Goal: Navigation & Orientation: Locate item on page

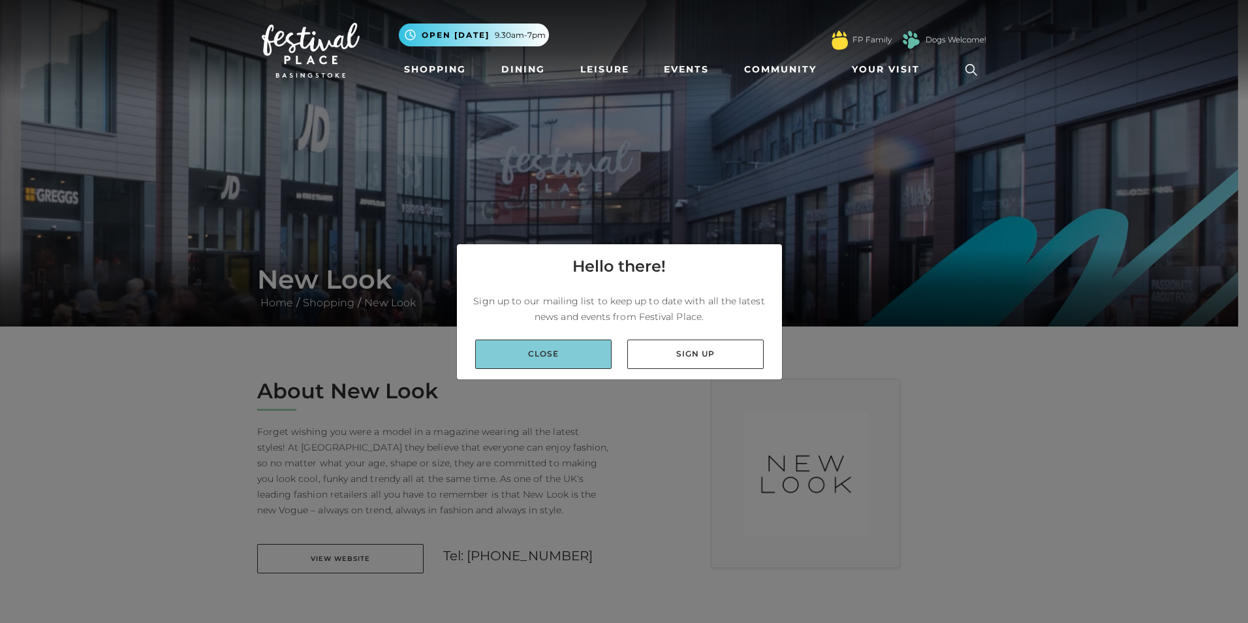
click at [581, 357] on link "Close" at bounding box center [543, 353] width 136 height 29
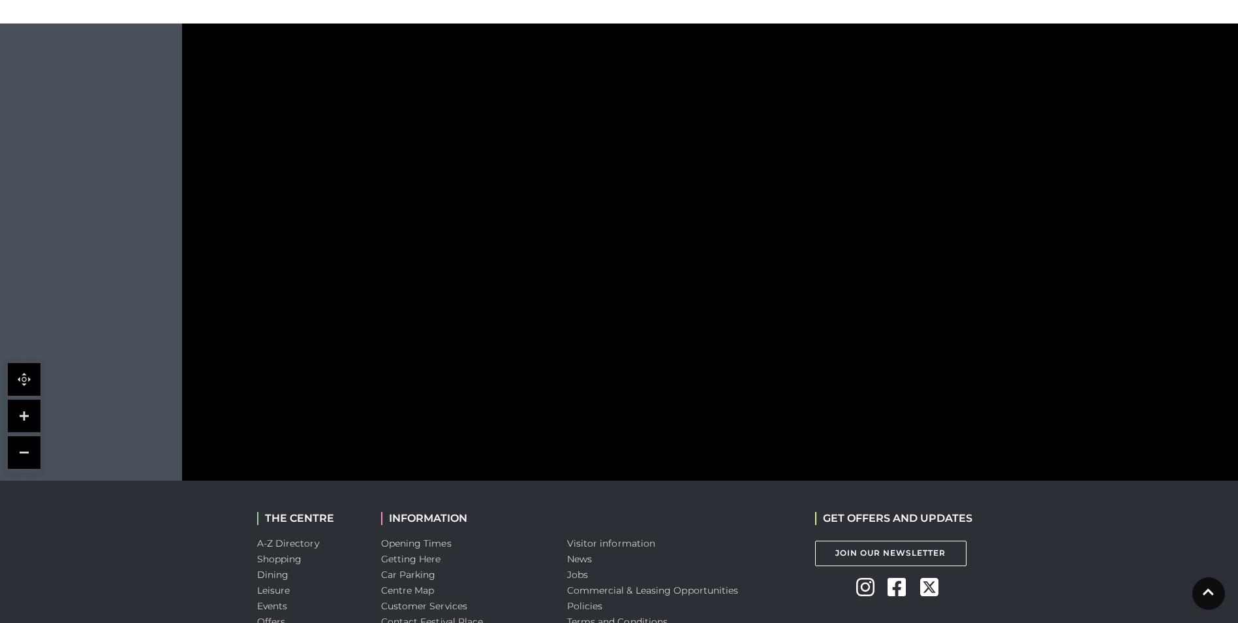
scroll to position [848, 0]
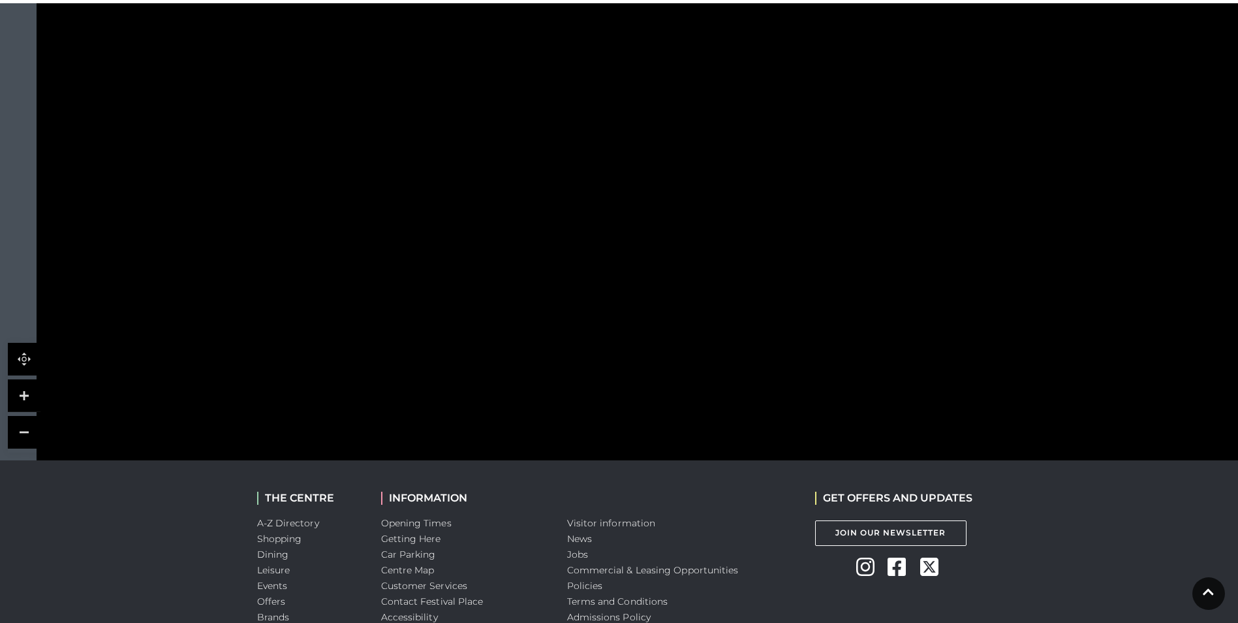
drag, startPoint x: 1125, startPoint y: 234, endPoint x: 927, endPoint y: -48, distance: 344.4
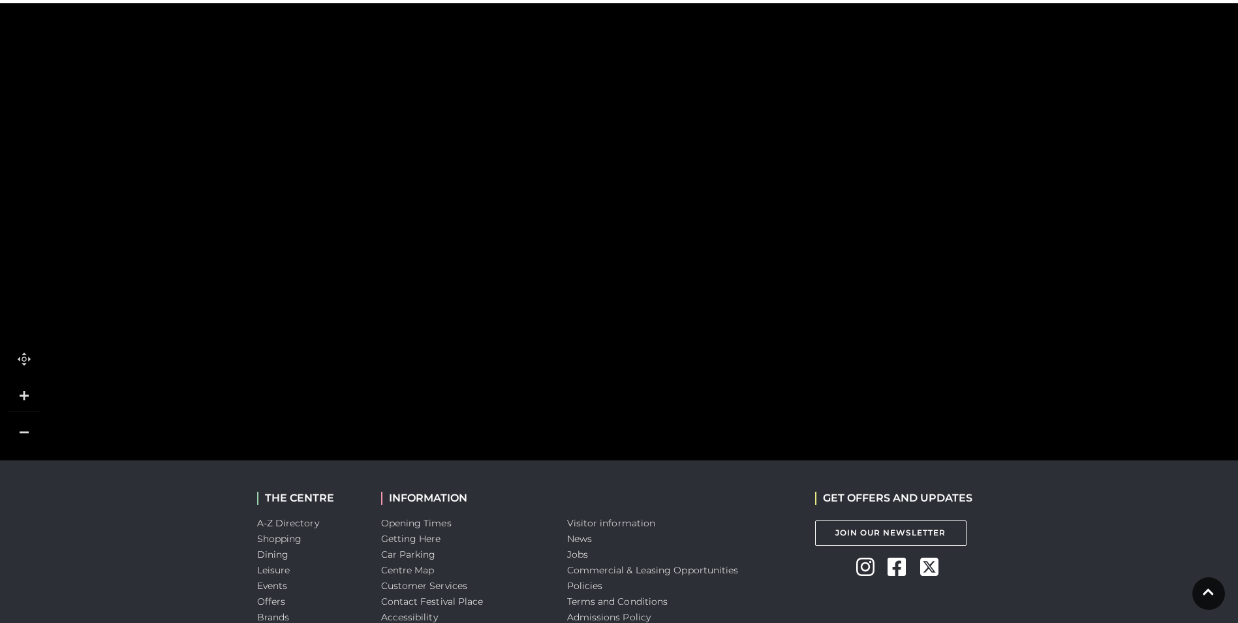
drag, startPoint x: 985, startPoint y: 119, endPoint x: 776, endPoint y: -11, distance: 246.0
drag, startPoint x: 983, startPoint y: 129, endPoint x: 939, endPoint y: 35, distance: 103.7
click at [939, 35] on polygon at bounding box center [693, 479] width 1232 height 1427
drag, startPoint x: 957, startPoint y: 163, endPoint x: 934, endPoint y: 63, distance: 102.6
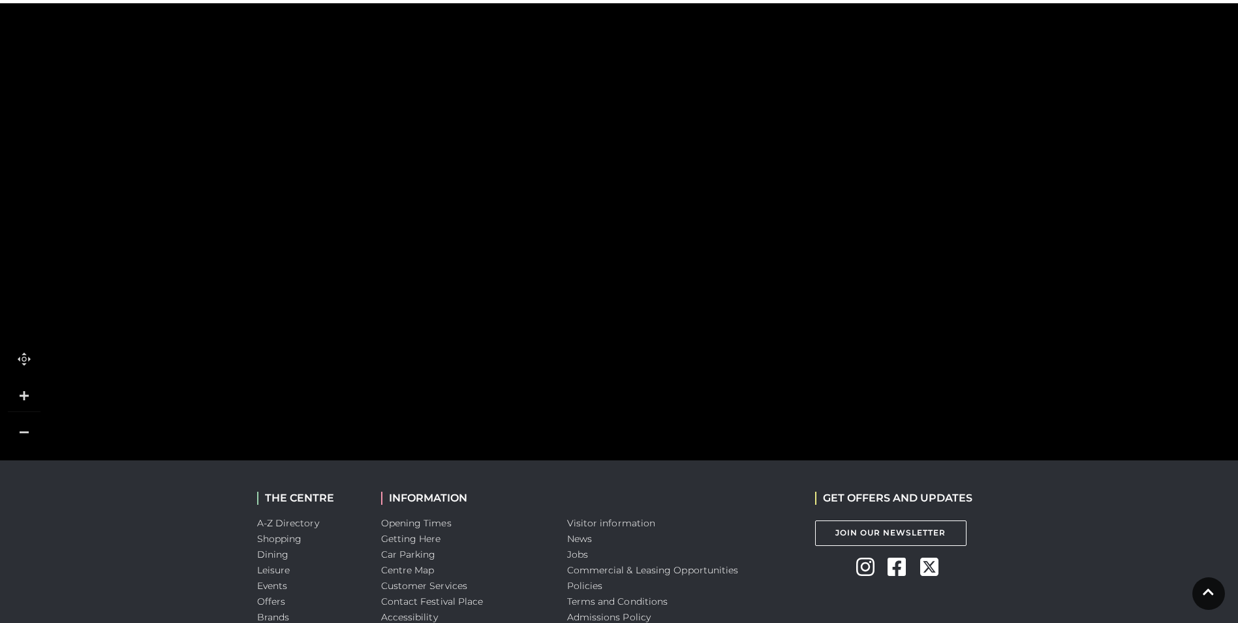
click at [934, 63] on rect at bounding box center [948, 40] width 48 height 114
drag, startPoint x: 982, startPoint y: 225, endPoint x: 963, endPoint y: 93, distance: 133.7
click at [963, 93] on rect at bounding box center [963, 76] width 114 height 43
drag, startPoint x: 993, startPoint y: 213, endPoint x: 770, endPoint y: 501, distance: 363.3
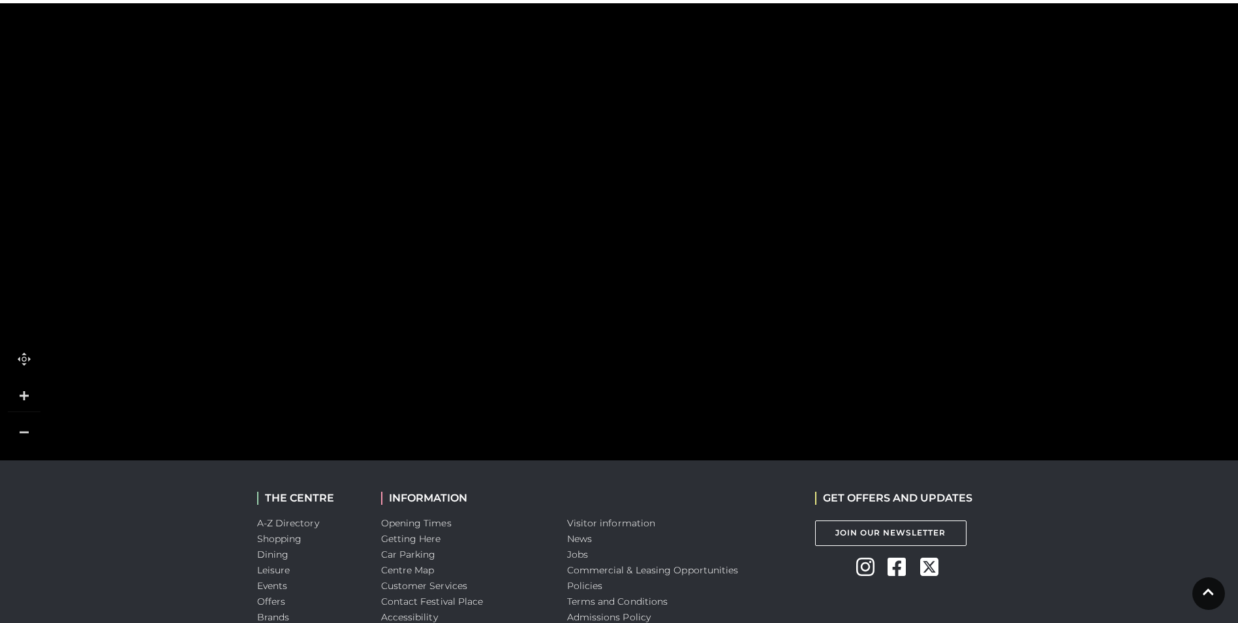
drag, startPoint x: 695, startPoint y: 294, endPoint x: 802, endPoint y: 317, distance: 109.3
click at [802, 317] on icon at bounding box center [1160, 364] width 3681 height 2036
drag, startPoint x: 796, startPoint y: 352, endPoint x: 817, endPoint y: 221, distance: 132.8
click at [817, 221] on icon at bounding box center [1181, 233] width 3681 height 2036
drag, startPoint x: 819, startPoint y: 313, endPoint x: 839, endPoint y: 206, distance: 108.8
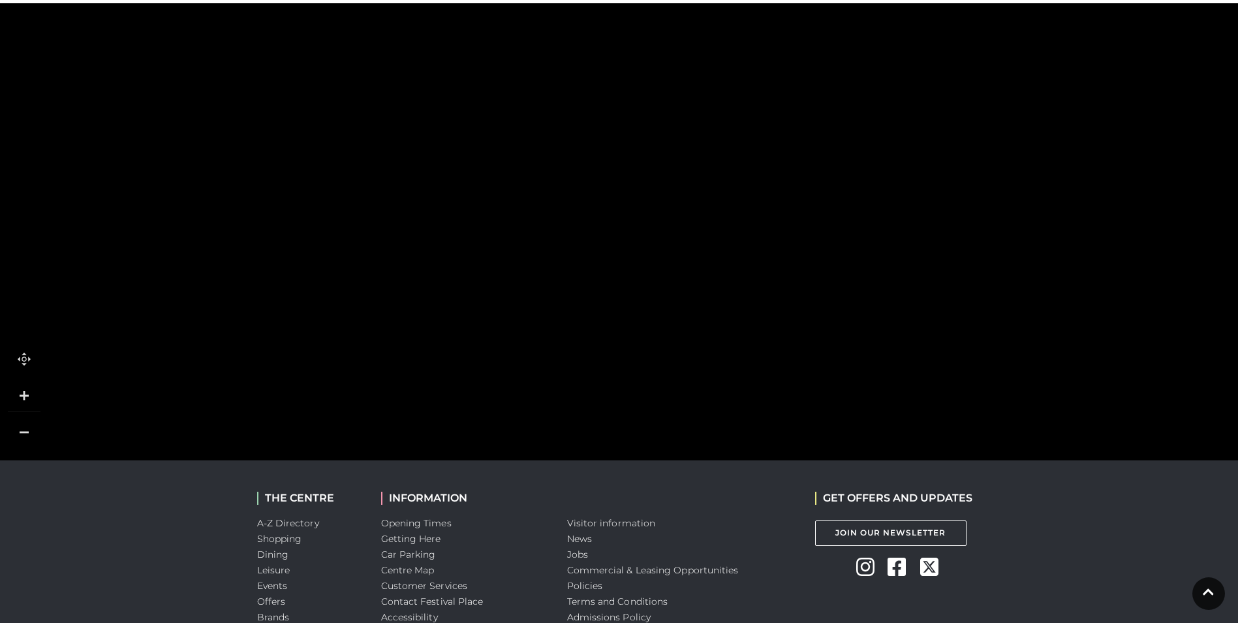
click at [839, 206] on icon at bounding box center [1200, 126] width 3681 height 2036
drag, startPoint x: 823, startPoint y: 322, endPoint x: 837, endPoint y: 235, distance: 87.9
click at [837, 235] on icon at bounding box center [1214, 39] width 3681 height 2036
drag, startPoint x: 827, startPoint y: 306, endPoint x: 858, endPoint y: 204, distance: 106.3
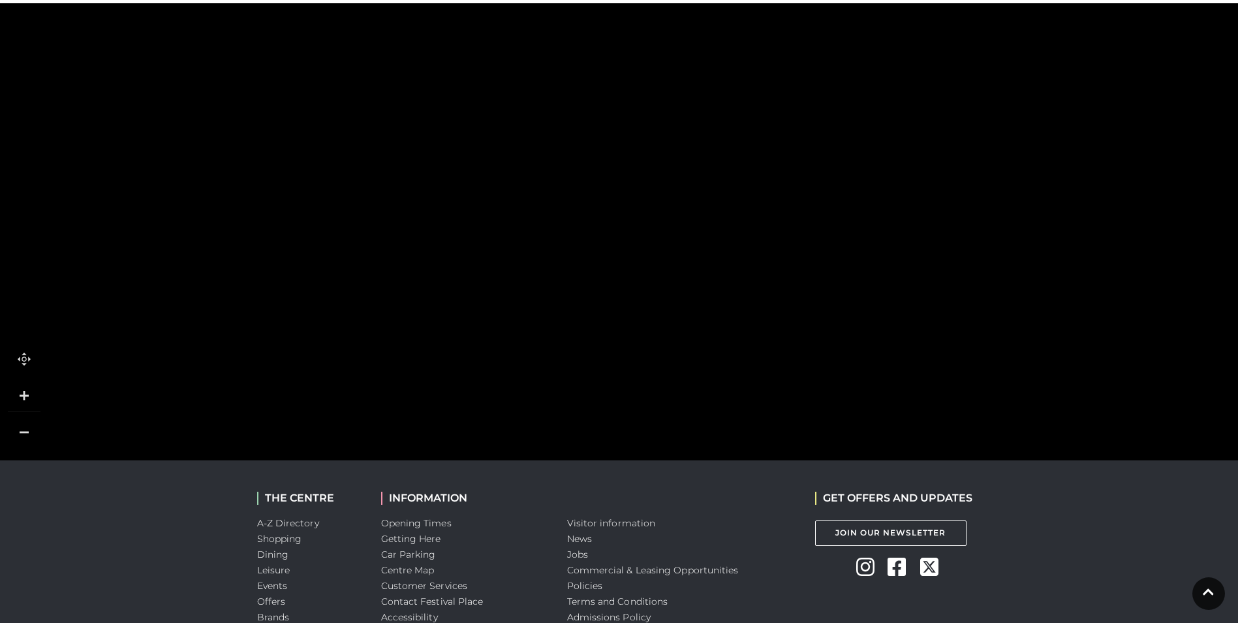
drag, startPoint x: 872, startPoint y: 282, endPoint x: 882, endPoint y: 189, distance: 93.2
drag, startPoint x: 880, startPoint y: 303, endPoint x: 884, endPoint y: 258, distance: 45.2
drag, startPoint x: 869, startPoint y: 320, endPoint x: 874, endPoint y: 249, distance: 70.6
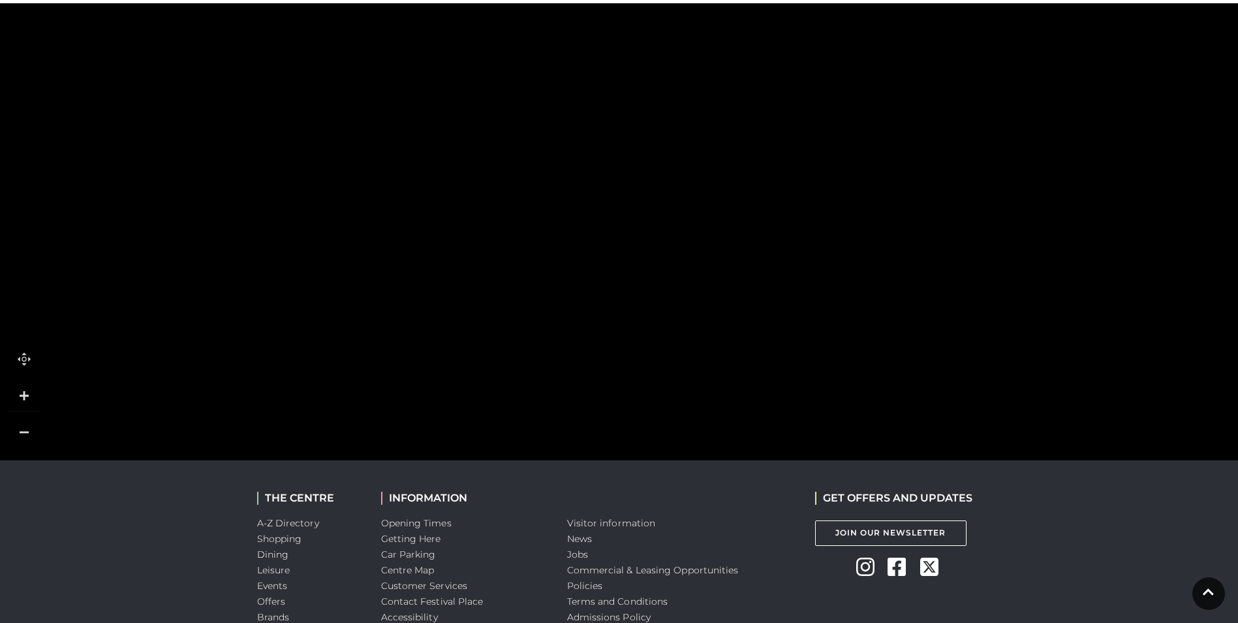
drag, startPoint x: 874, startPoint y: 303, endPoint x: 879, endPoint y: 249, distance: 55.1
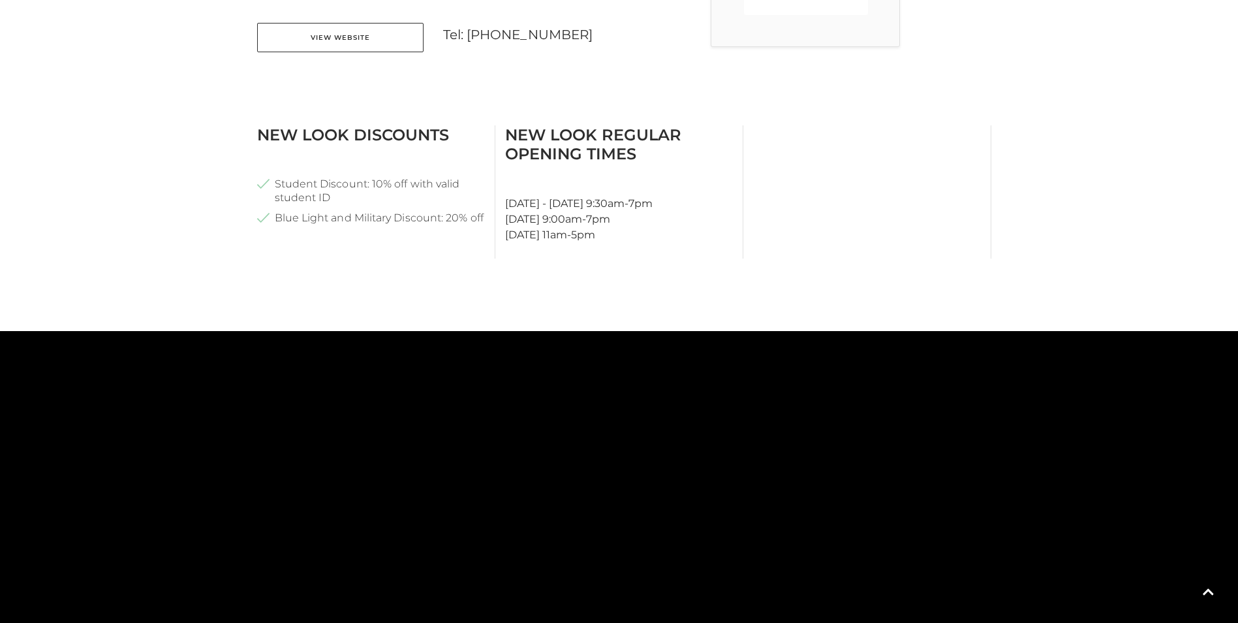
scroll to position [522, 0]
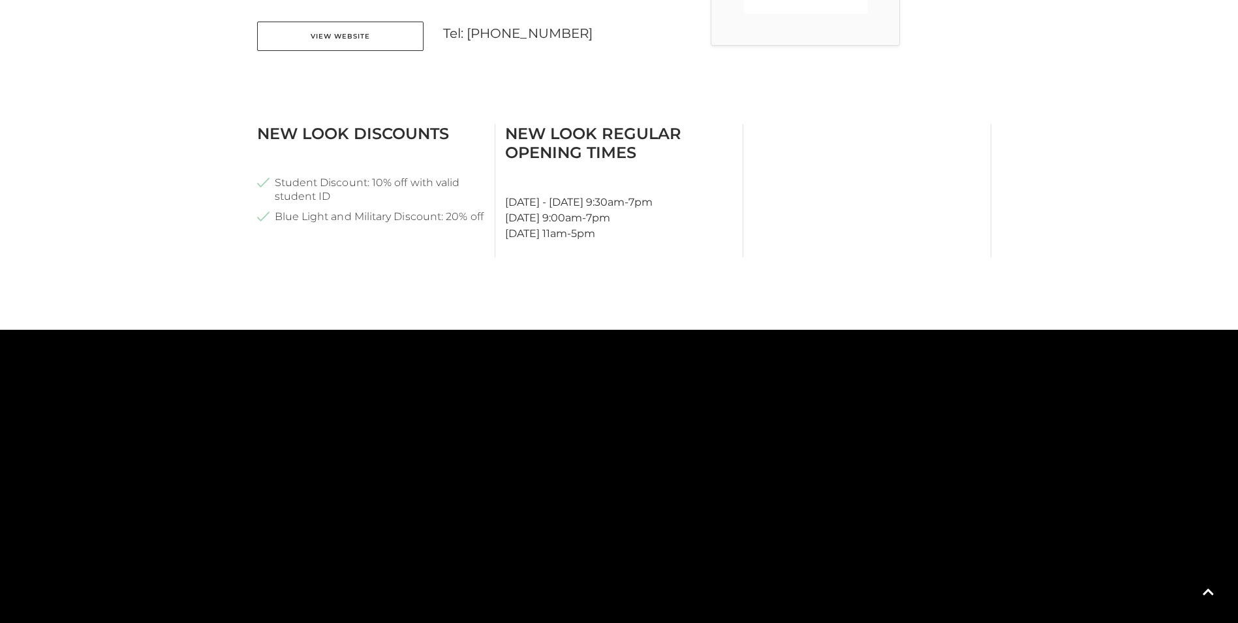
click at [721, 394] on tspan "TO UPPER LEVEL" at bounding box center [721, 394] width 0 height 0
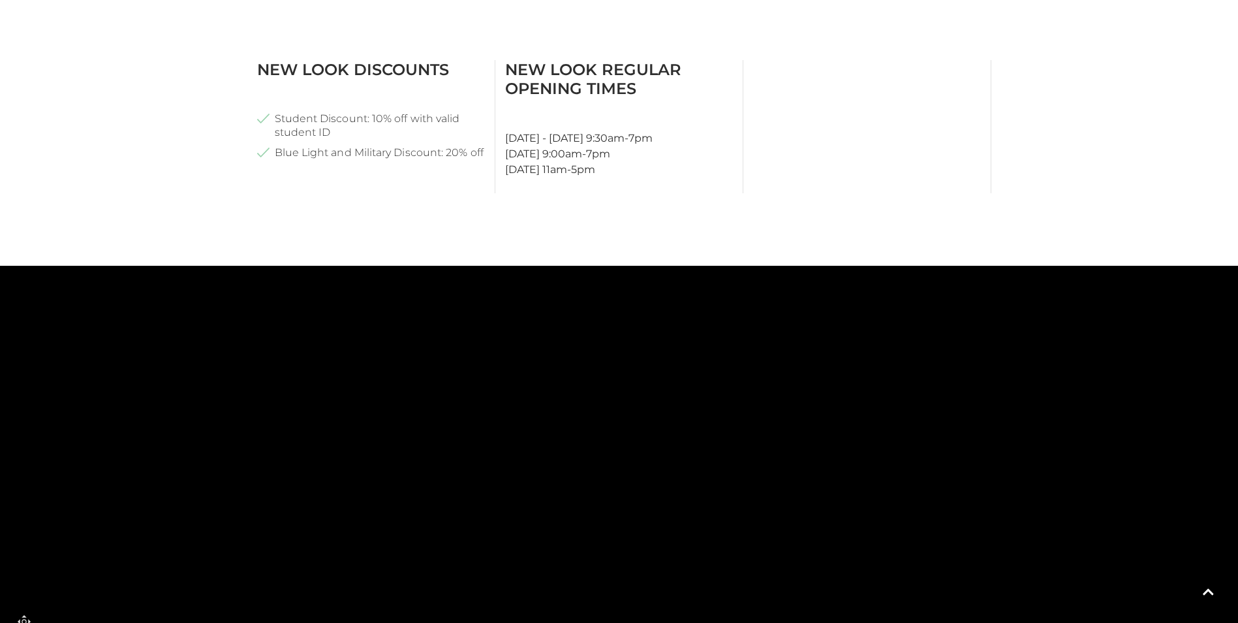
scroll to position [587, 0]
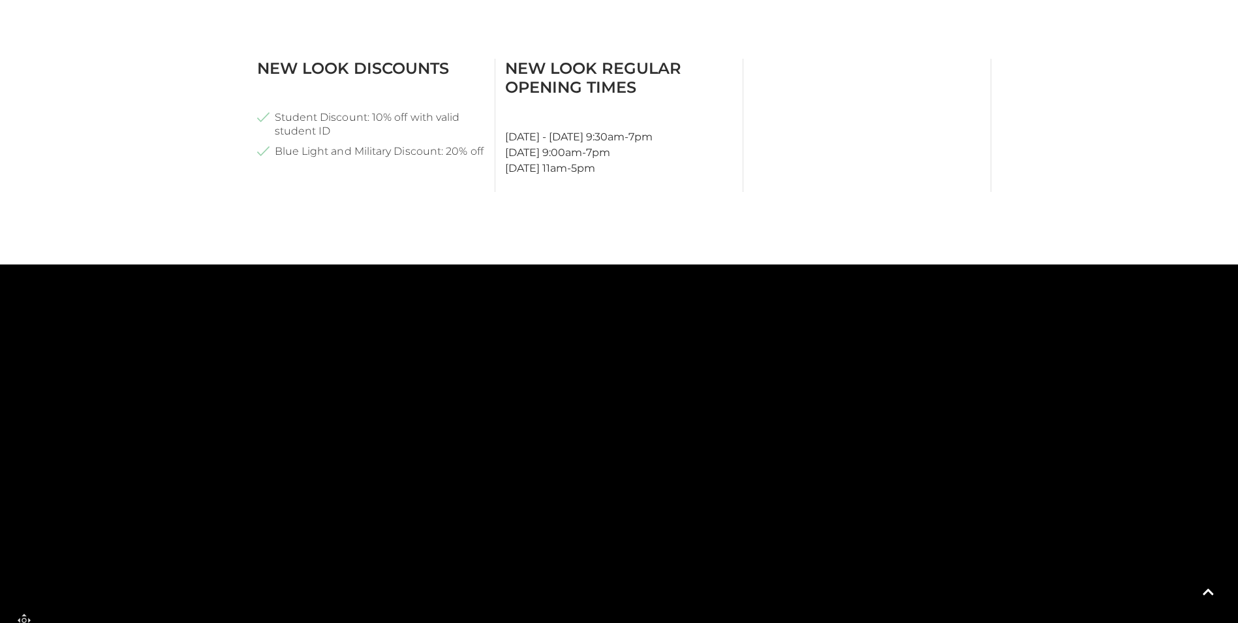
click at [831, 316] on rect at bounding box center [749, 324] width 165 height 61
click at [1210, 582] on icon at bounding box center [1208, 586] width 11 height 12
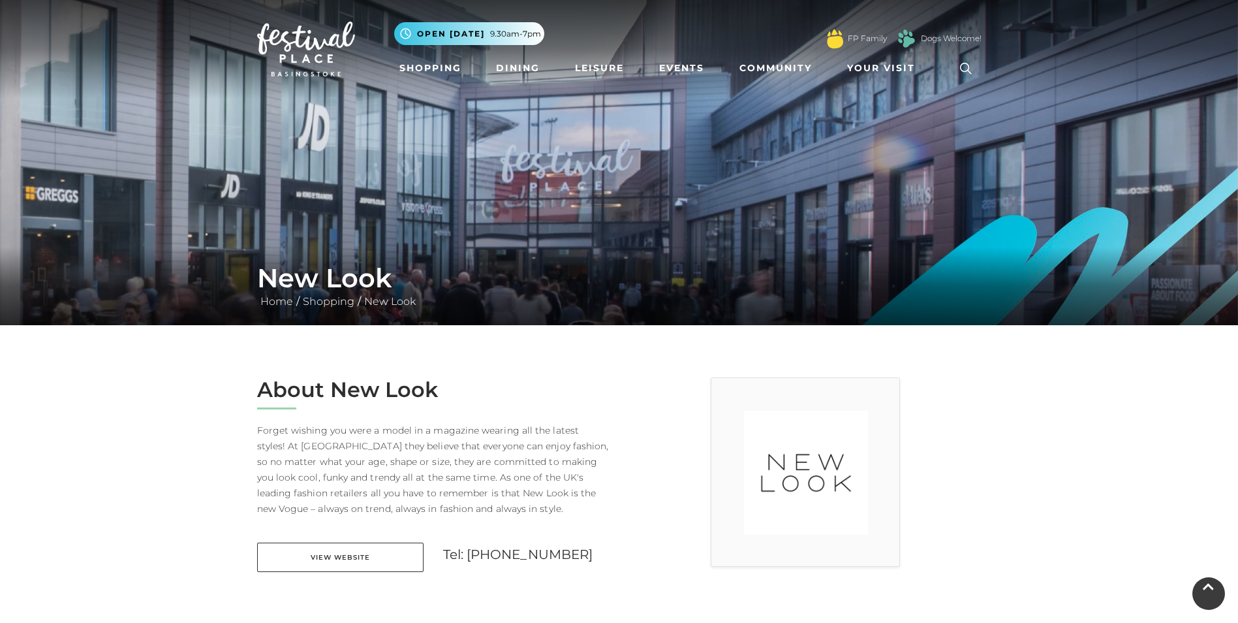
scroll to position [0, 0]
